Goal: Book appointment/travel/reservation

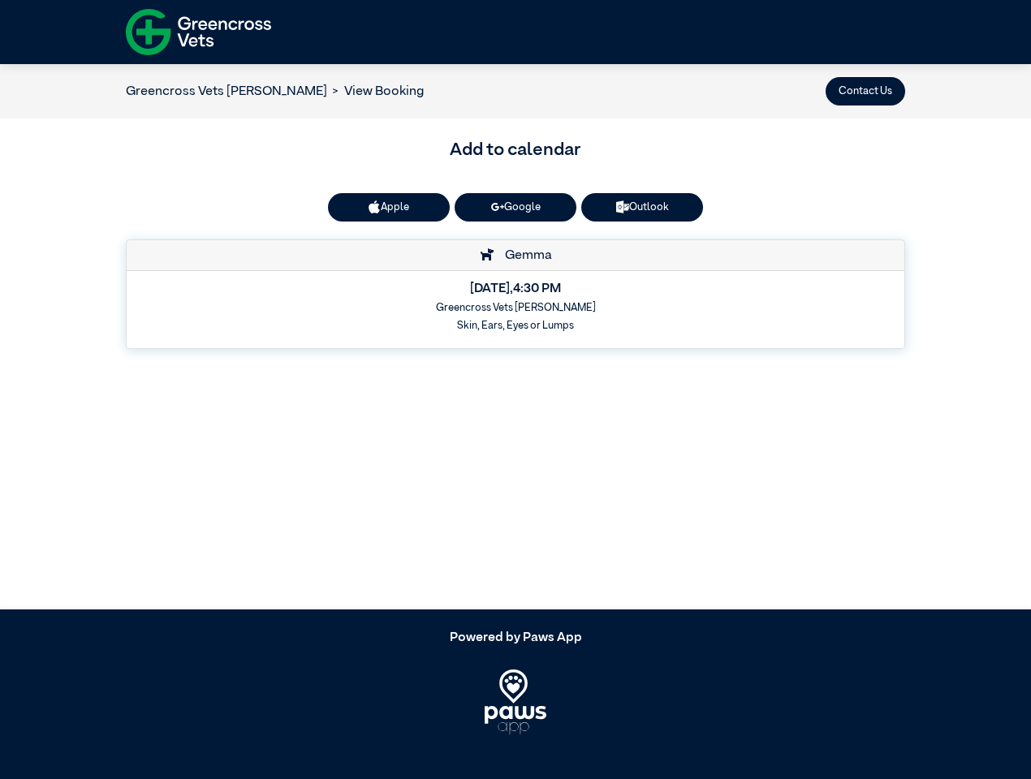
click at [866, 91] on button "Contact Us" at bounding box center [866, 91] width 80 height 28
click at [389, 207] on button "Apple" at bounding box center [389, 207] width 122 height 28
